Goal: Information Seeking & Learning: Learn about a topic

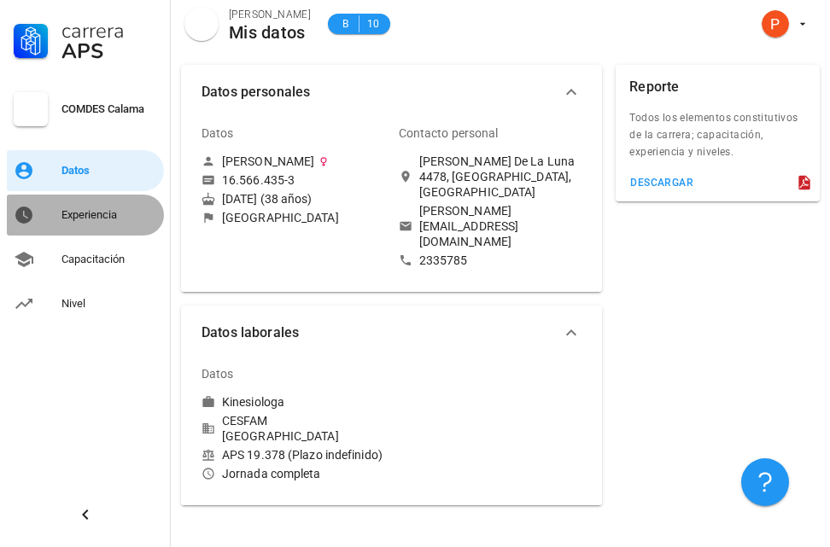
click at [127, 225] on div "Experiencia" at bounding box center [109, 214] width 96 height 27
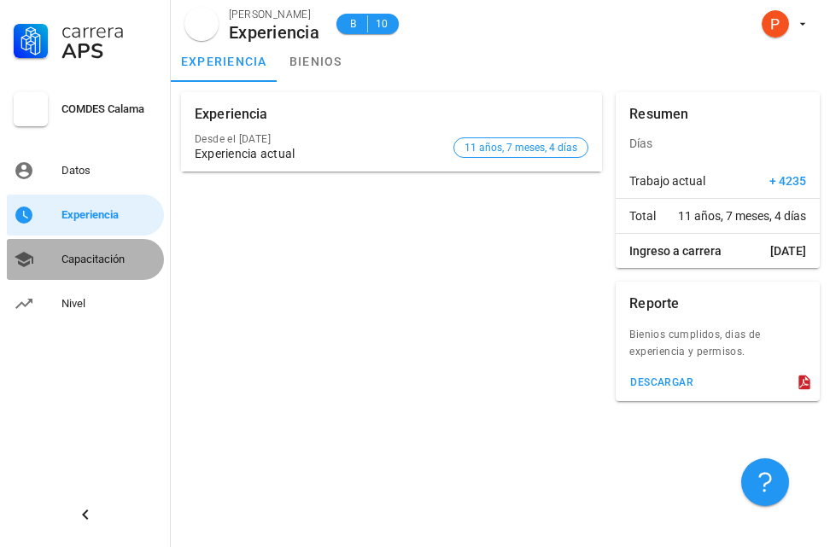
click at [91, 266] on div "Capacitación" at bounding box center [109, 260] width 96 height 14
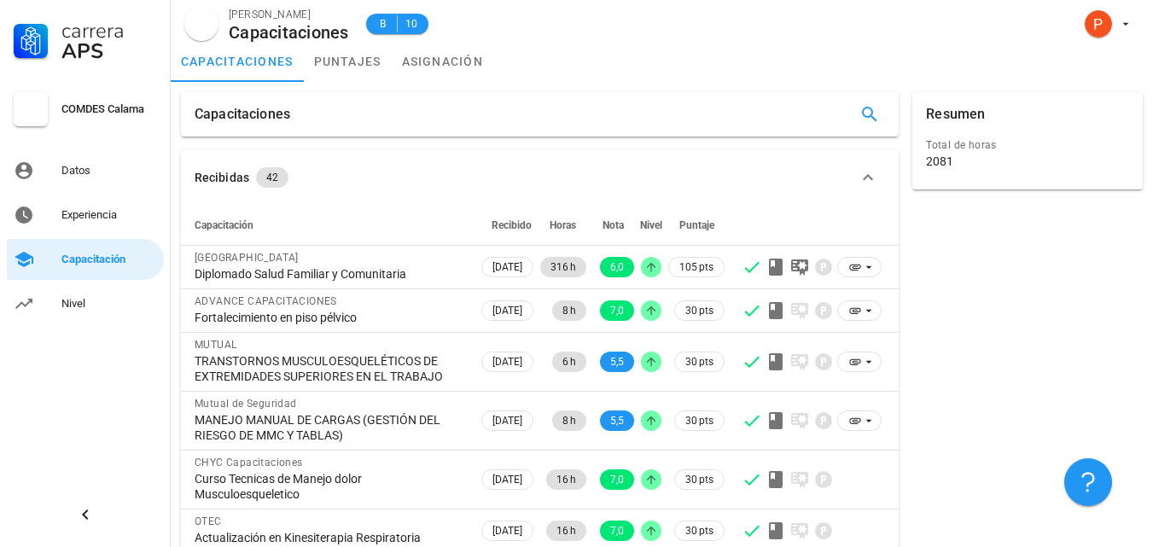
click at [829, 310] on div "Resumen Total de horas 2081" at bounding box center [1028, 442] width 244 height 714
click at [415, 61] on link "asignación" at bounding box center [443, 61] width 102 height 41
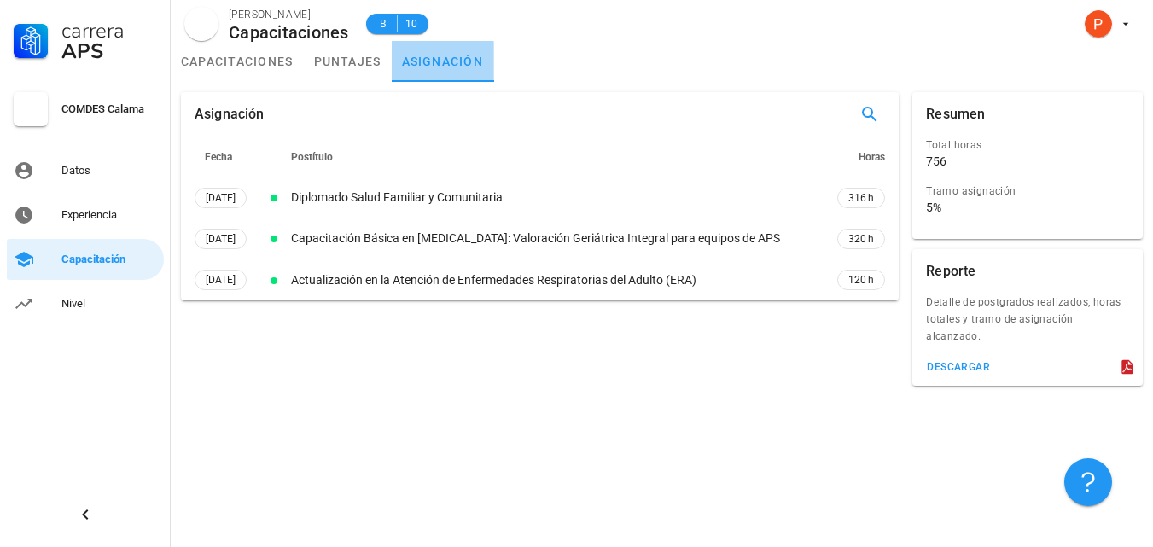
click at [415, 61] on link "asignación" at bounding box center [443, 61] width 102 height 41
click at [557, 432] on div "Asignación Fecha Postítulo Horas [DATE] Diplomado Salud Familiar y Comunitaria …" at bounding box center [662, 314] width 983 height 465
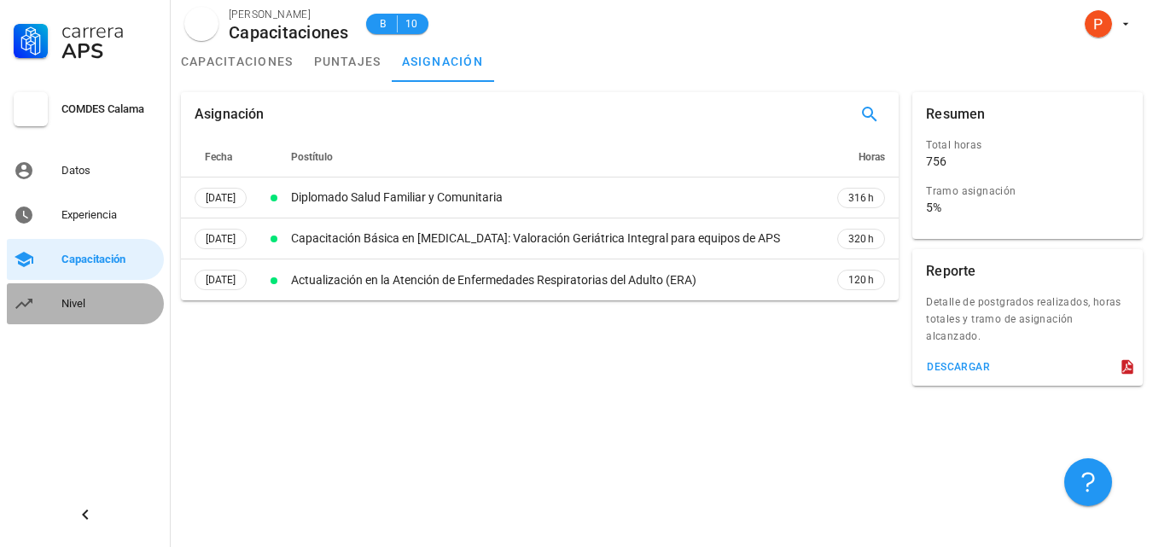
click at [132, 307] on div "Nivel" at bounding box center [109, 304] width 96 height 14
